Goal: Task Accomplishment & Management: Manage account settings

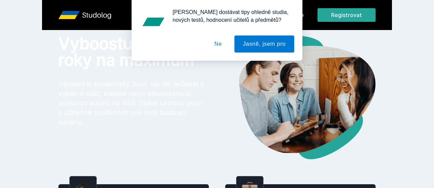
scroll to position [17, 0]
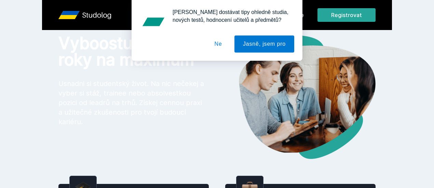
click at [221, 44] on button "Ne" at bounding box center [218, 44] width 25 height 17
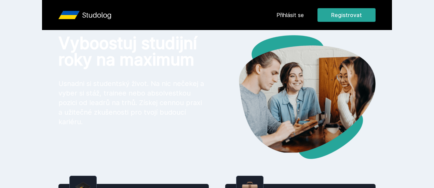
click at [303, 11] on link "Přihlásit se" at bounding box center [289, 15] width 27 height 8
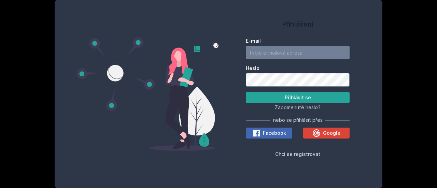
click at [277, 54] on input "E-mail" at bounding box center [298, 53] width 104 height 14
type input "[EMAIL_ADDRESS][DOMAIN_NAME]"
click at [293, 73] on div "Heslo" at bounding box center [298, 76] width 104 height 22
click at [198, 39] on div at bounding box center [147, 94] width 142 height 172
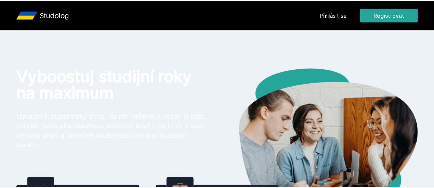
scroll to position [17, 0]
